Goal: Information Seeking & Learning: Learn about a topic

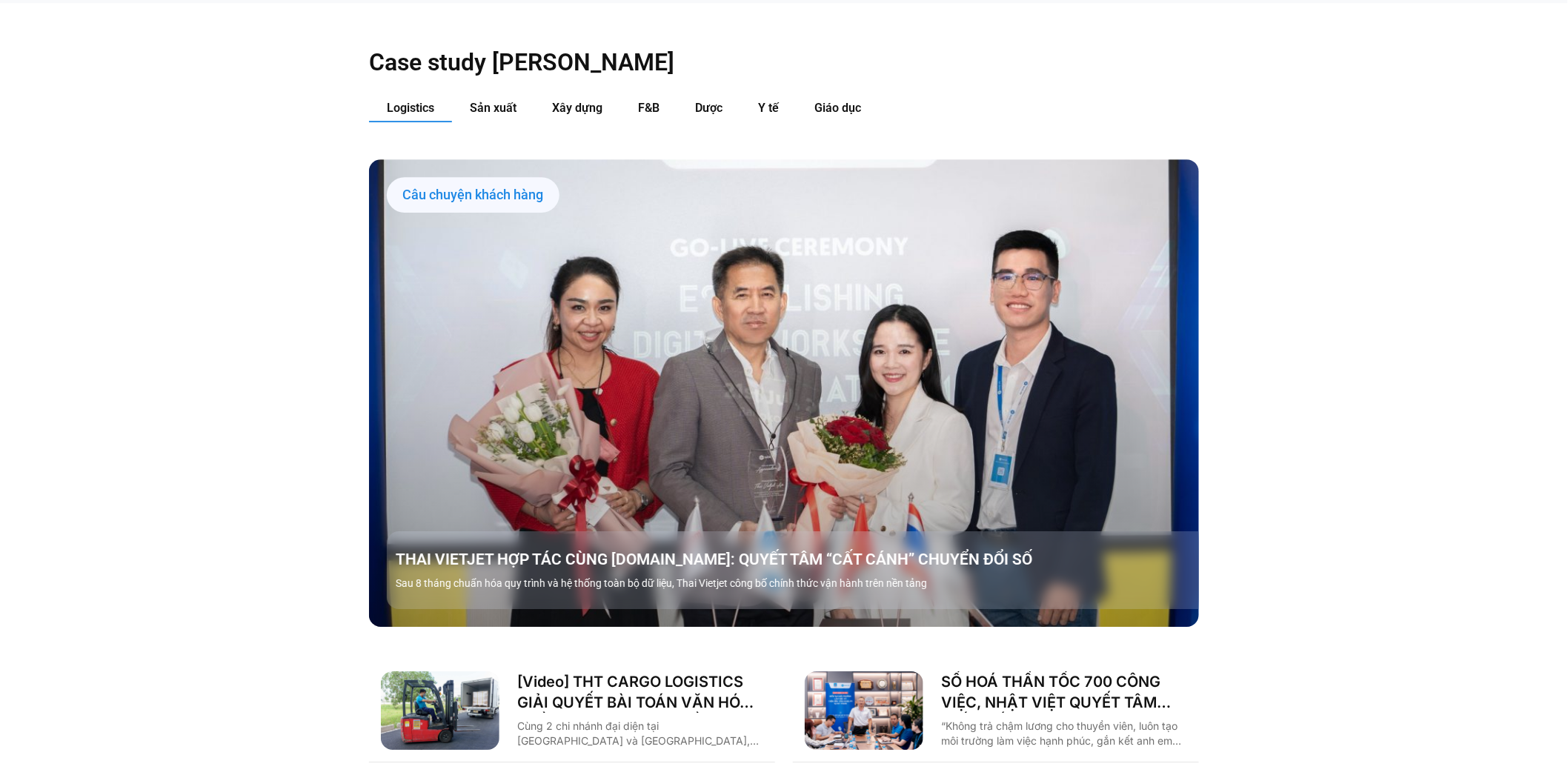
scroll to position [1479, 0]
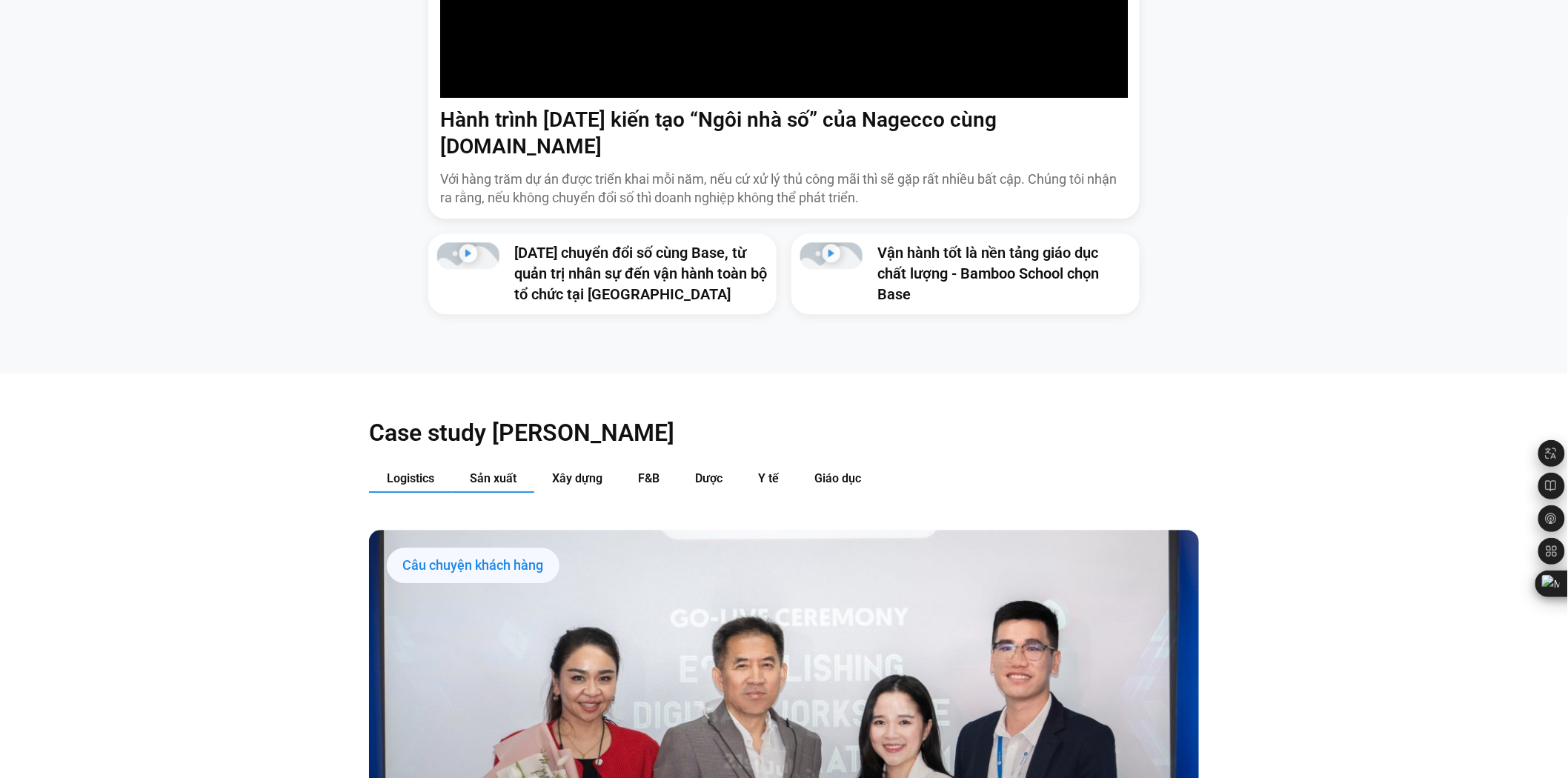
click at [507, 471] on span "Sản xuất" at bounding box center [493, 478] width 47 height 14
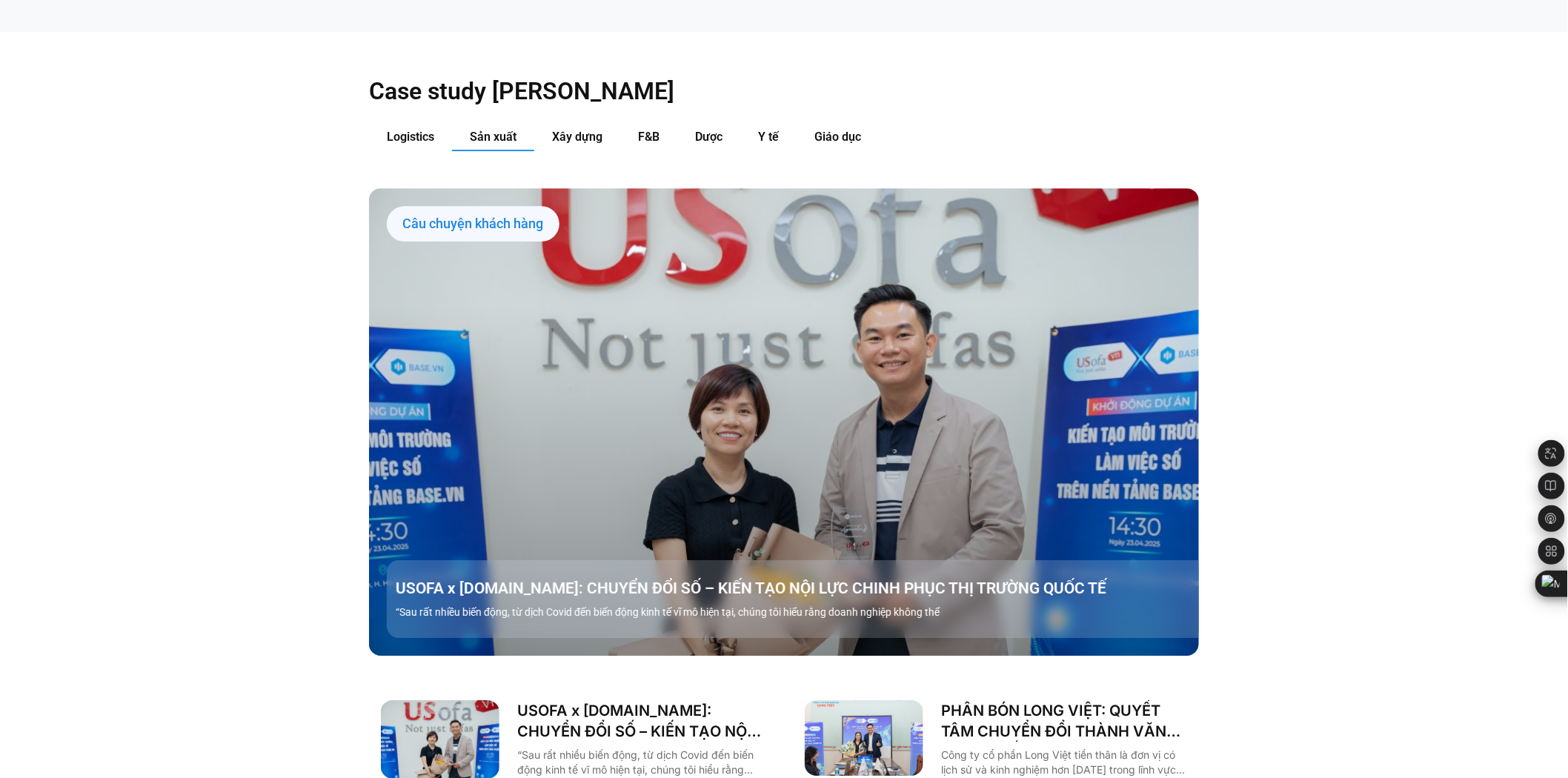
scroll to position [1855, 0]
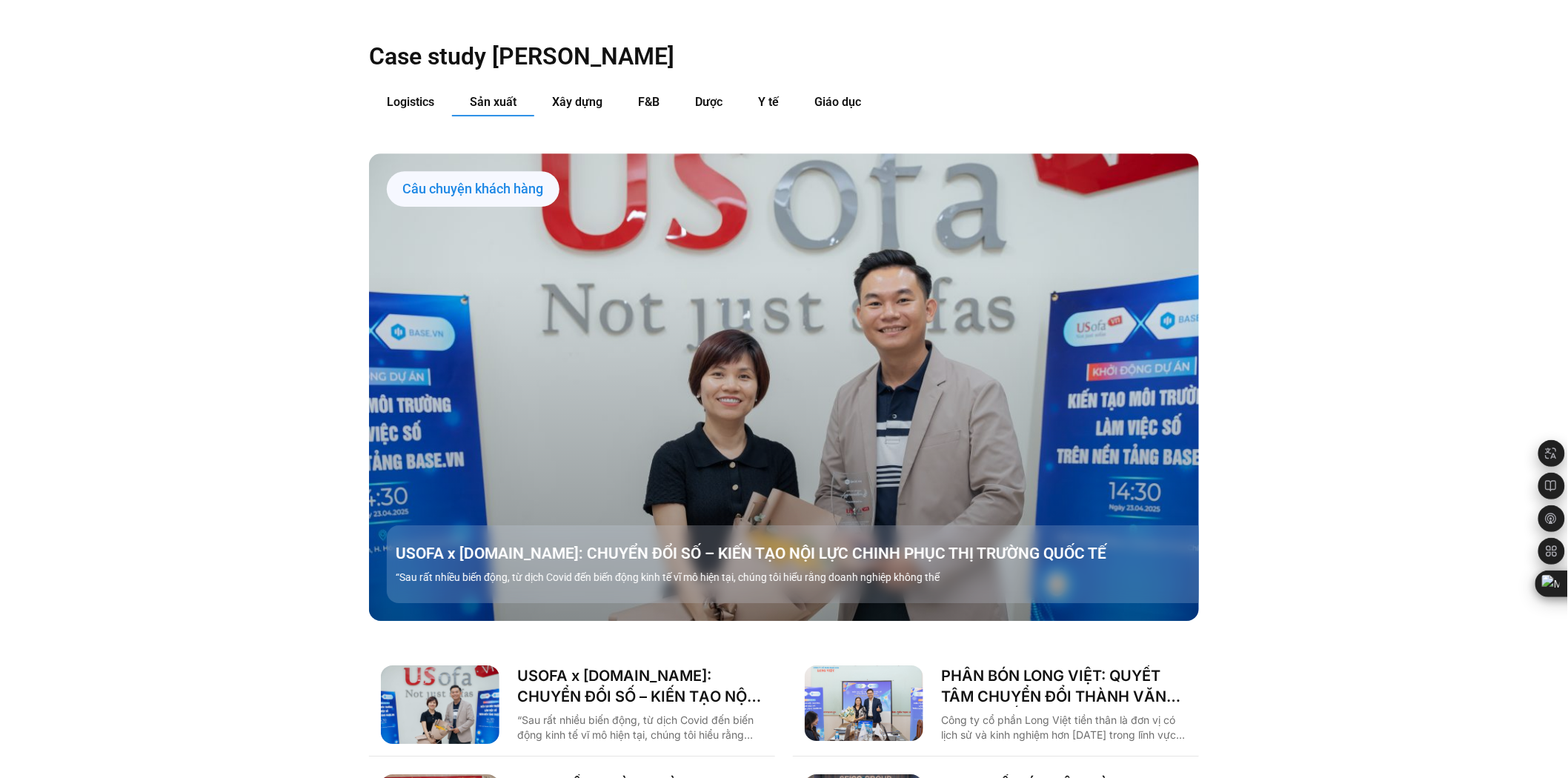
click at [267, 367] on div "Case study [PERSON_NAME] Logistics Sản xuất Xây dựng F&B Dược Y tế Giáo dục Câu…" at bounding box center [784, 453] width 1568 height 913
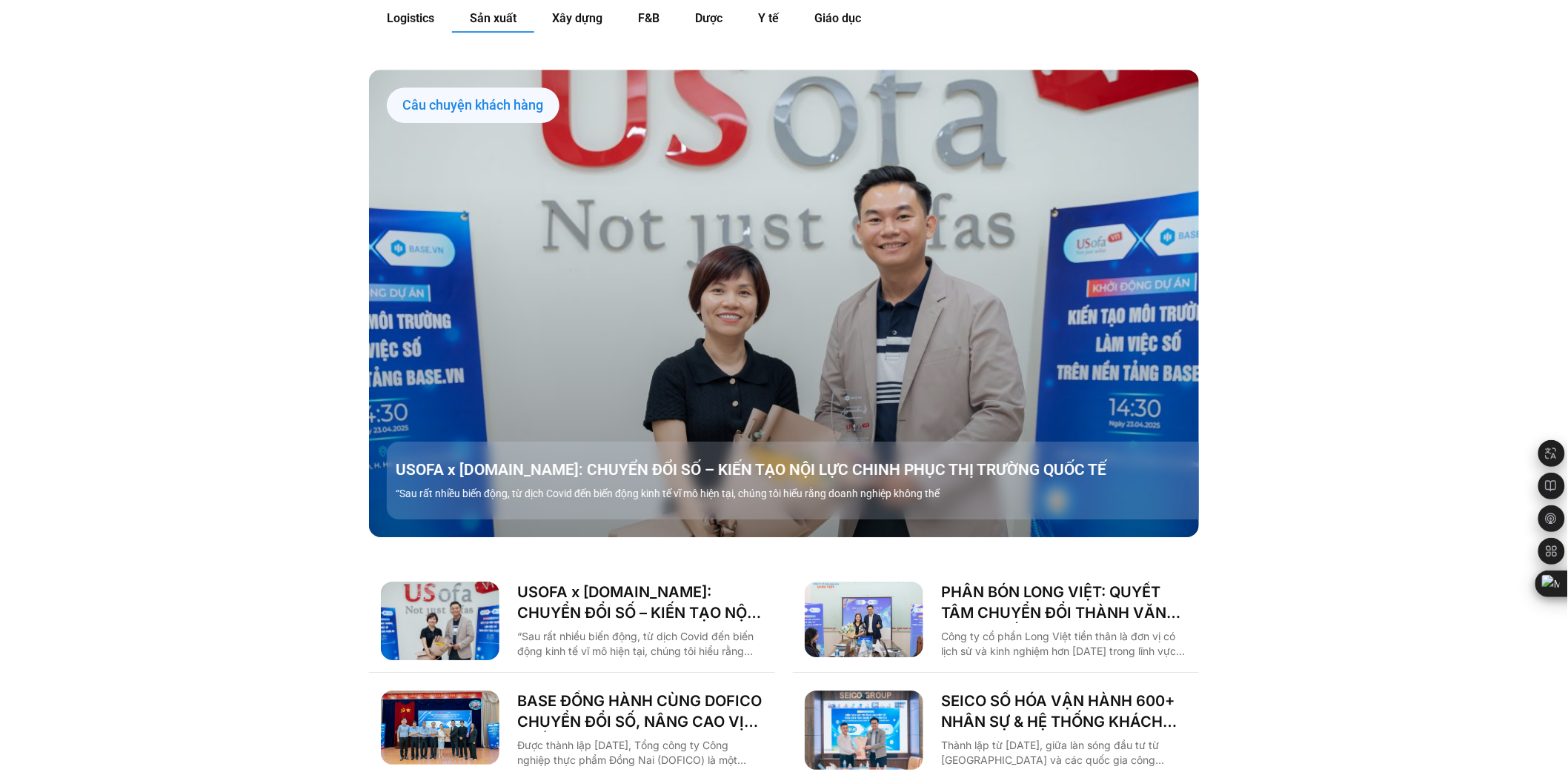
scroll to position [2019, 0]
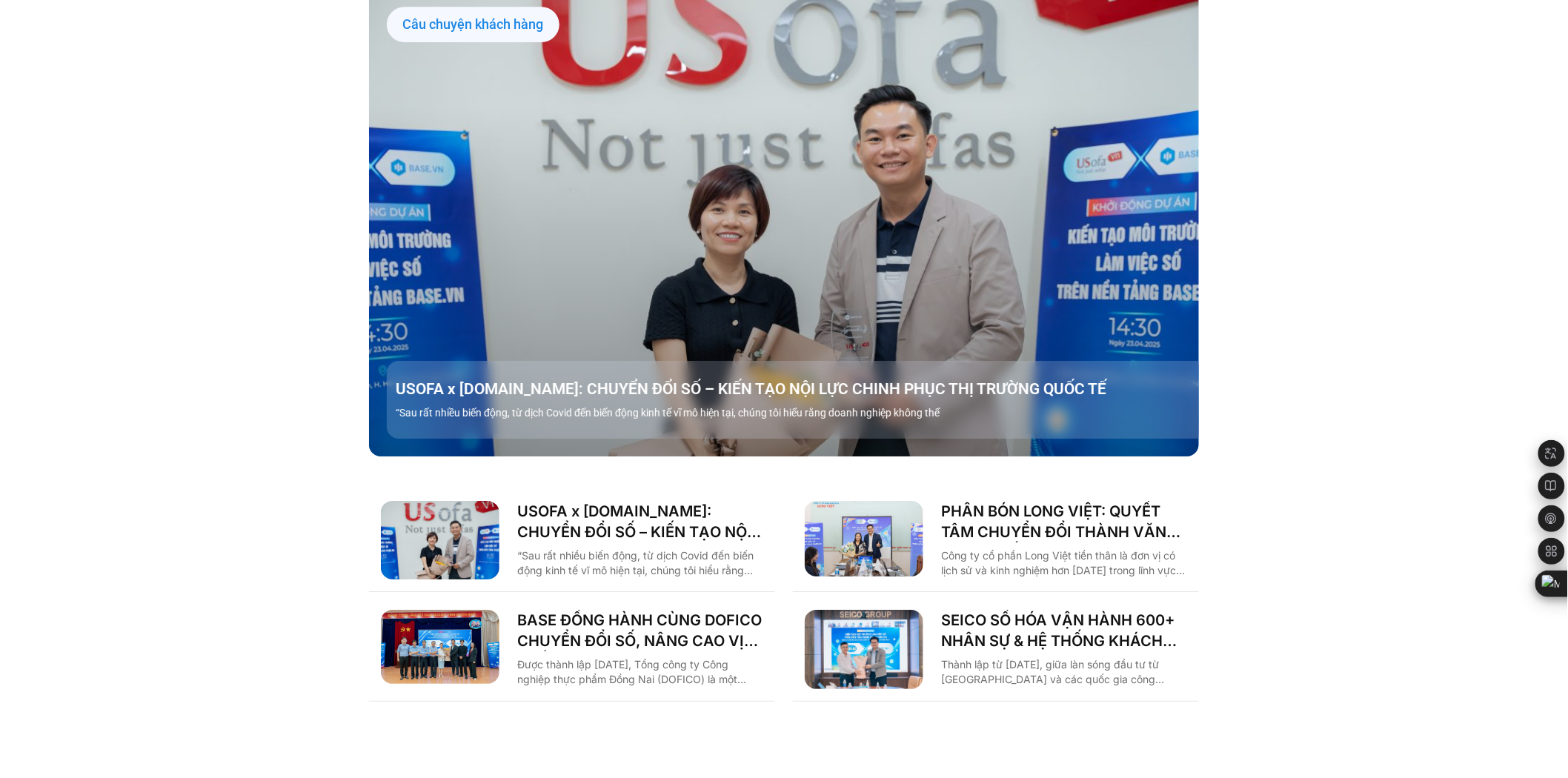
click at [247, 233] on div "Case study [PERSON_NAME] Logistics Sản xuất Xây dựng F&B Dược Y tế Giáo dục Câu…" at bounding box center [784, 289] width 1568 height 913
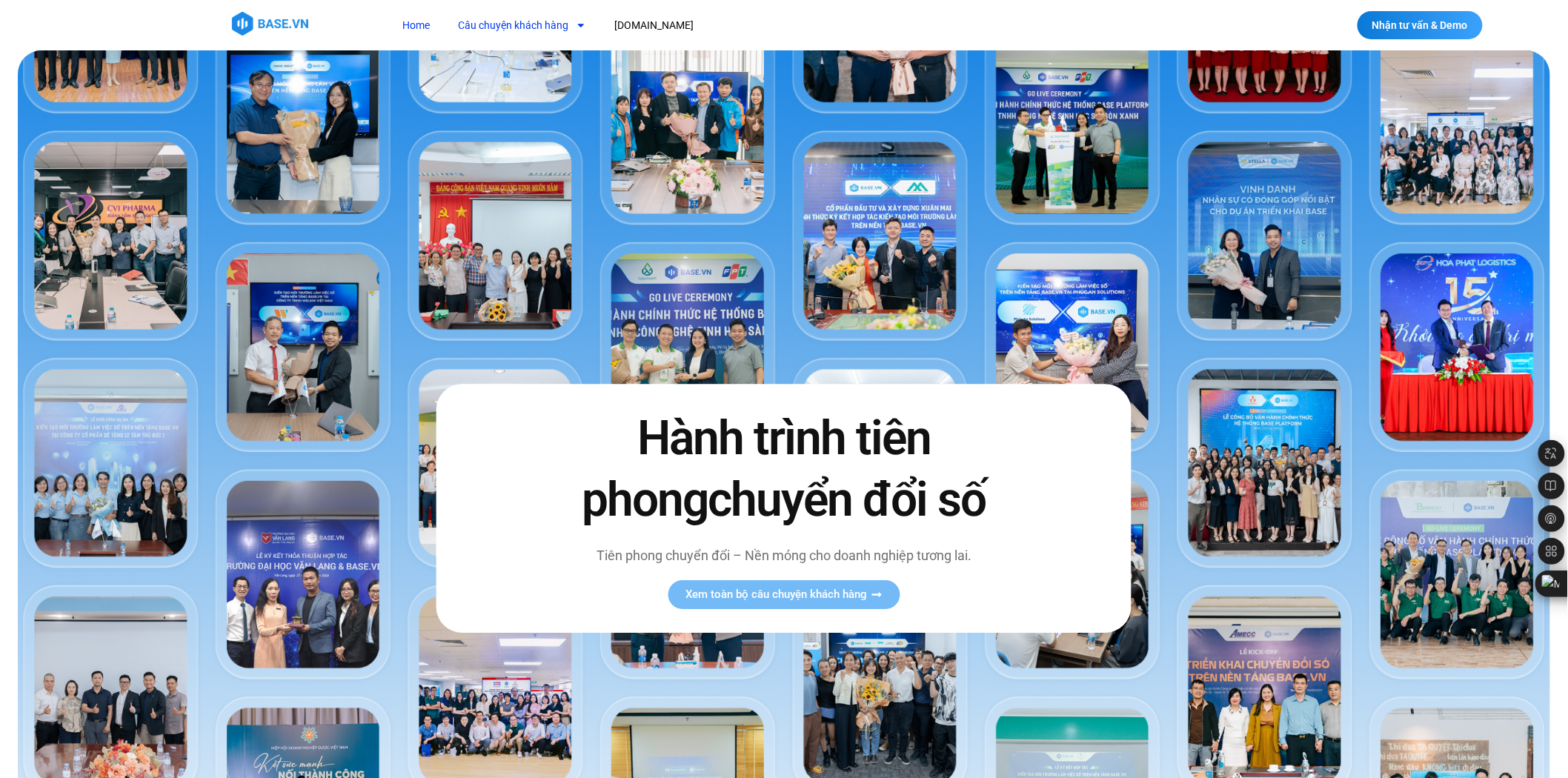
click at [521, 21] on link "Câu chuyện khách hàng" at bounding box center [522, 25] width 150 height 27
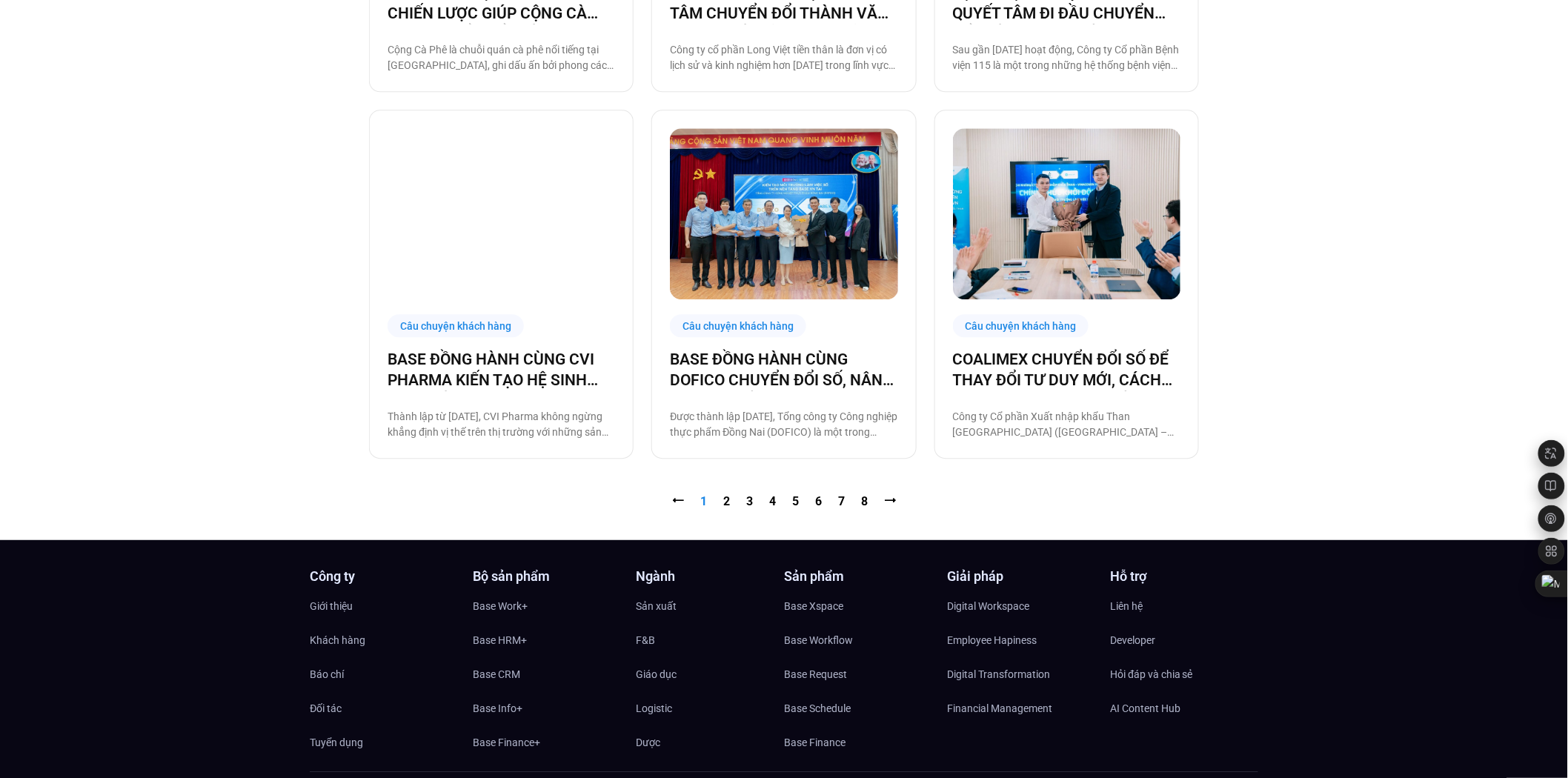
scroll to position [1560, 0]
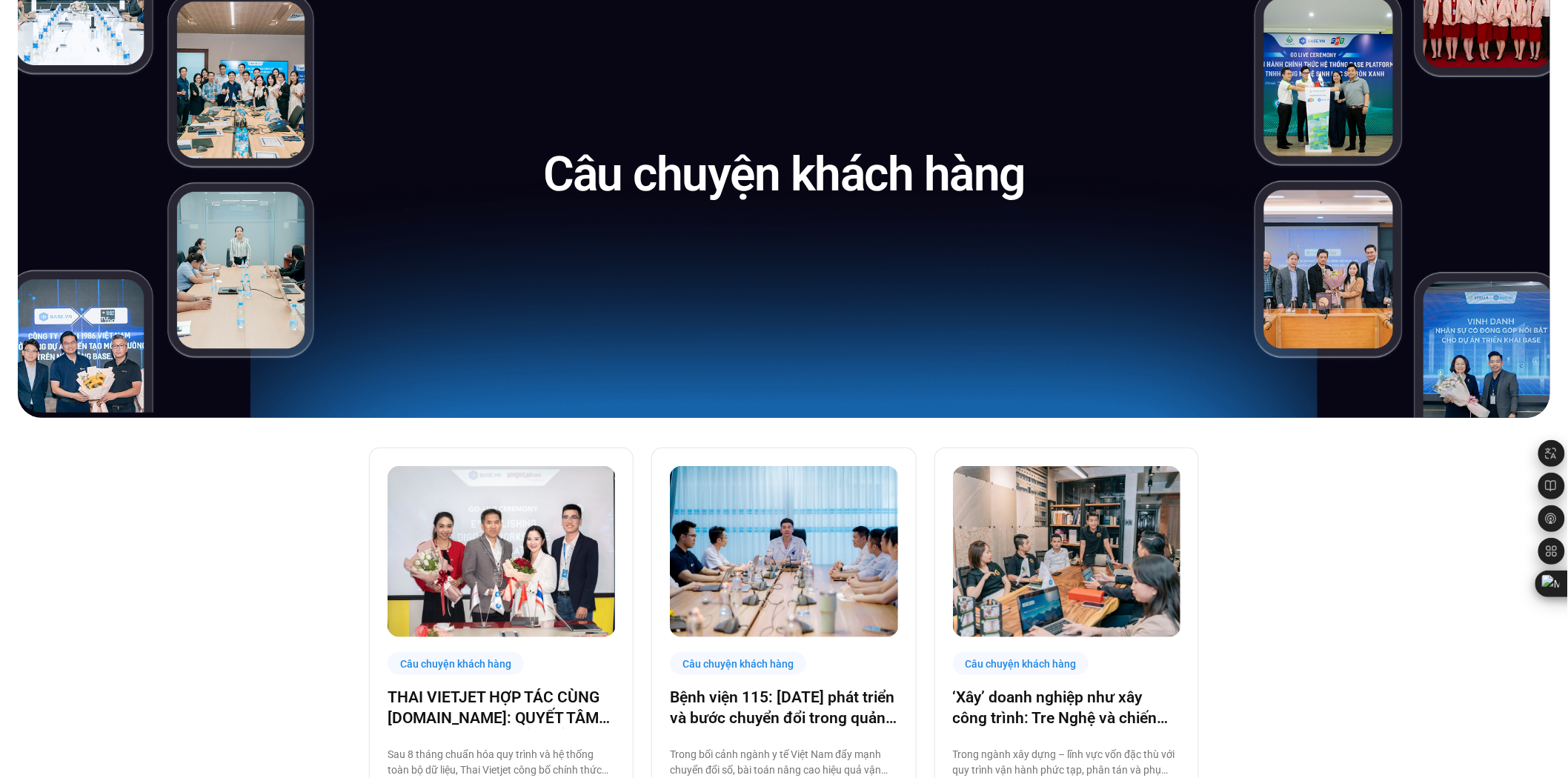
scroll to position [0, 0]
